Goal: Information Seeking & Learning: Learn about a topic

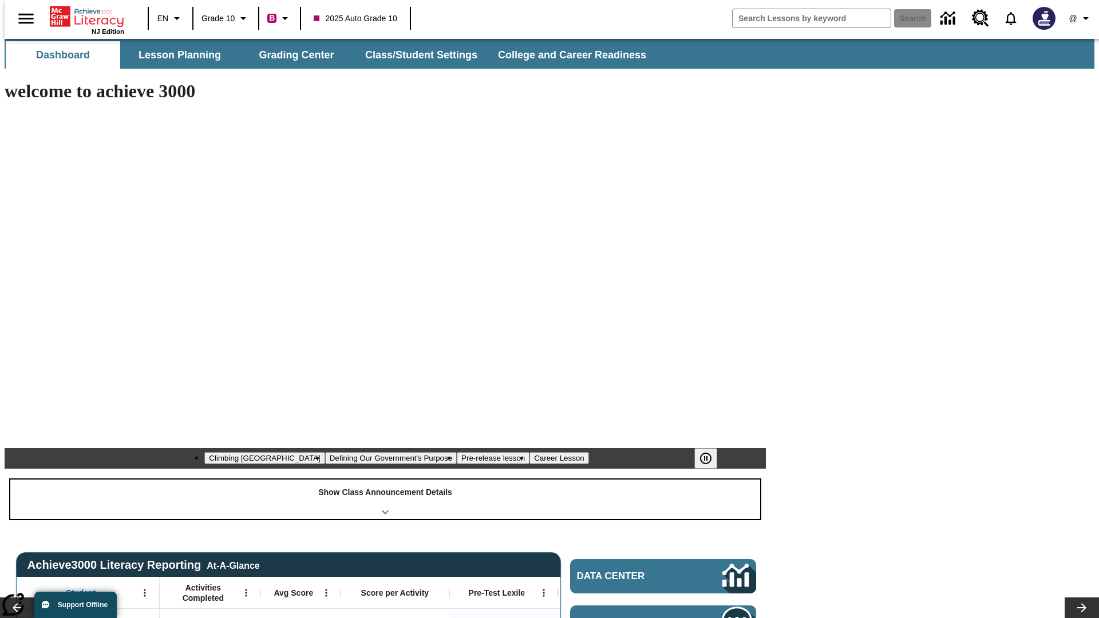
click at [385, 480] on div "Show Class Announcement Details" at bounding box center [385, 500] width 750 height 40
